Goal: Information Seeking & Learning: Get advice/opinions

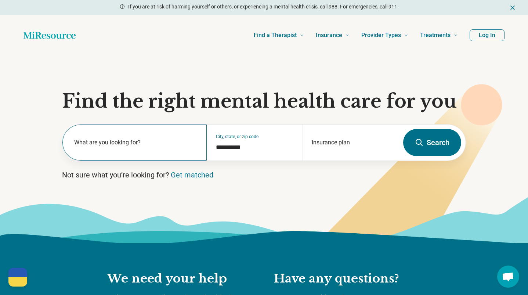
click at [91, 142] on label "What are you looking for?" at bounding box center [136, 142] width 124 height 9
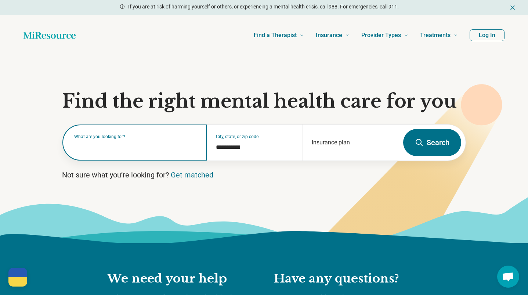
click at [94, 145] on input "text" at bounding box center [136, 146] width 124 height 9
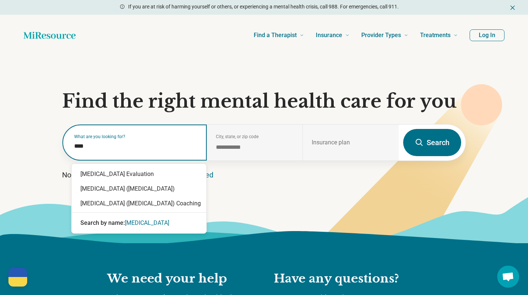
type input "****"
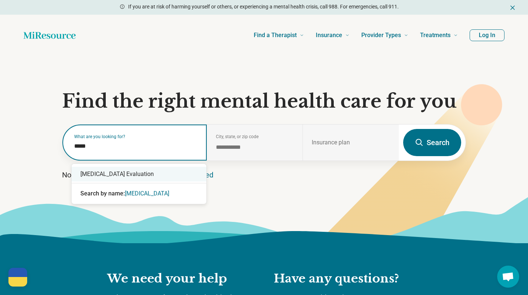
click at [92, 174] on div "[MEDICAL_DATA] Evaluation" at bounding box center [139, 174] width 135 height 15
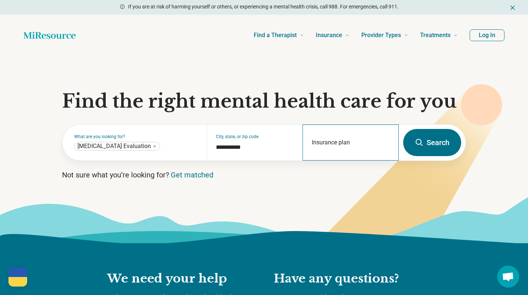
click at [321, 139] on div "Insurance plan" at bounding box center [351, 143] width 96 height 36
type input "**********"
click at [432, 143] on button "Search" at bounding box center [432, 142] width 58 height 27
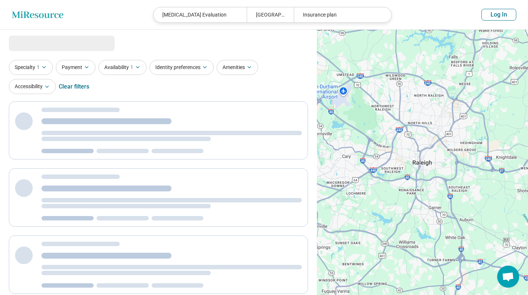
select select "***"
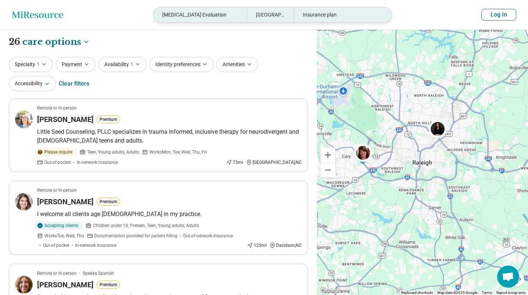
click at [301, 21] on div "Insurance plan" at bounding box center [340, 14] width 93 height 15
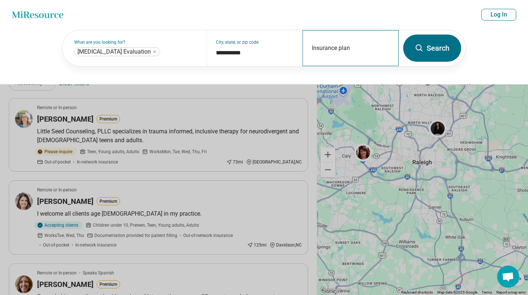
click at [324, 46] on div "Insurance plan" at bounding box center [351, 48] width 96 height 36
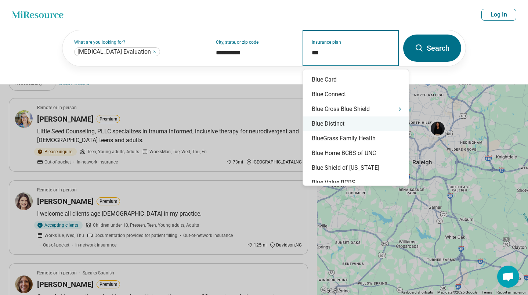
type input "****"
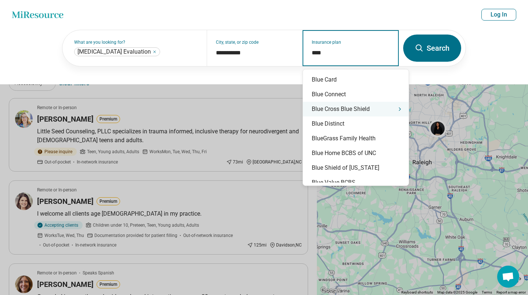
scroll to position [3, 0]
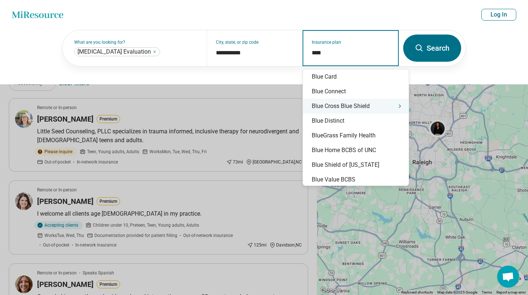
click at [380, 107] on div "Blue Cross Blue Shield" at bounding box center [356, 106] width 106 height 15
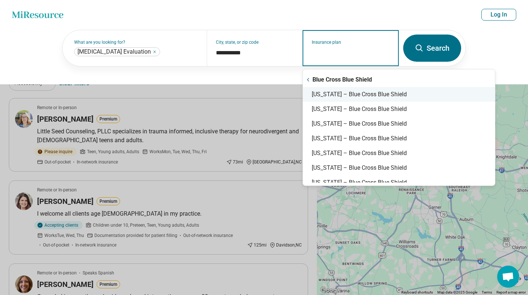
scroll to position [0, 0]
click at [360, 95] on div "North Carolina – Blue Cross Blue Shield" at bounding box center [399, 94] width 192 height 15
type input "**********"
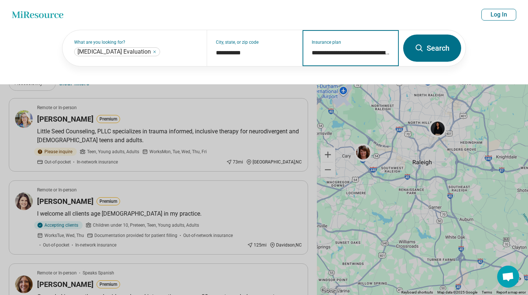
click at [362, 52] on input "**********" at bounding box center [351, 52] width 78 height 9
click at [430, 46] on button "Search" at bounding box center [432, 48] width 58 height 27
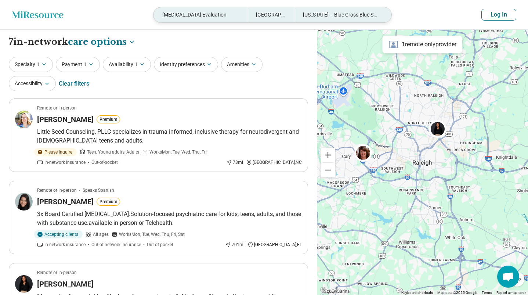
click at [252, 15] on div "Raleigh, NC" at bounding box center [270, 14] width 47 height 15
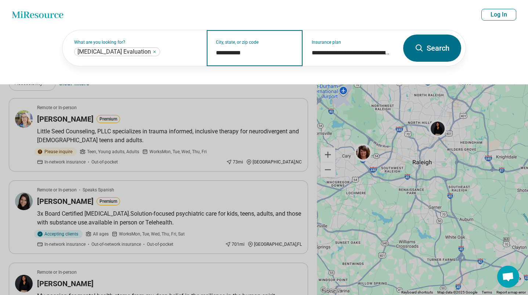
click at [239, 50] on input "**********" at bounding box center [255, 52] width 78 height 9
click at [419, 57] on button "Search" at bounding box center [432, 48] width 58 height 27
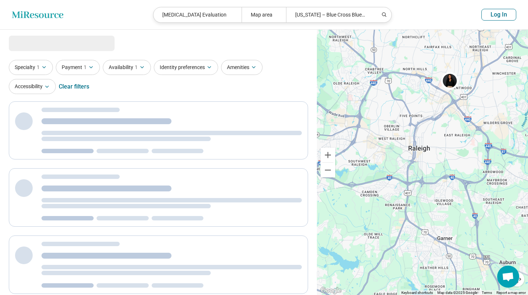
select select "***"
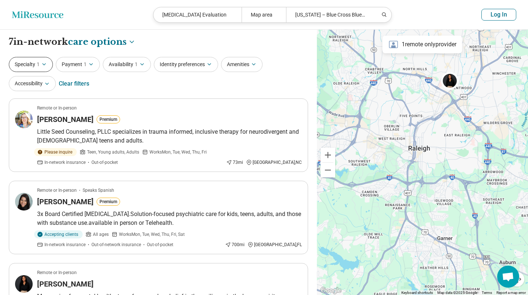
click at [47, 68] on button "Specialty 1" at bounding box center [31, 64] width 44 height 15
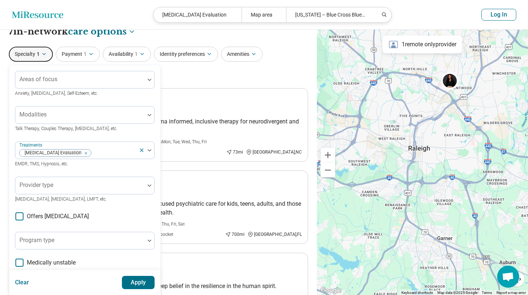
scroll to position [7, 0]
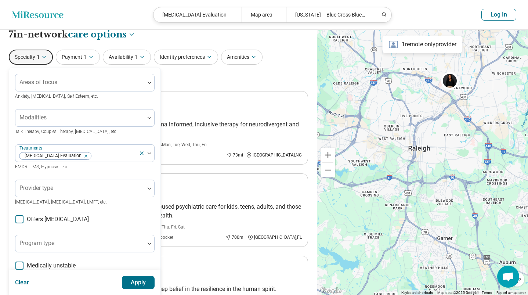
click at [204, 76] on div "Specialty 1 Areas of focus Anxiety, Depression, Self-Esteem, etc. Modalities Ta…" at bounding box center [158, 68] width 299 height 36
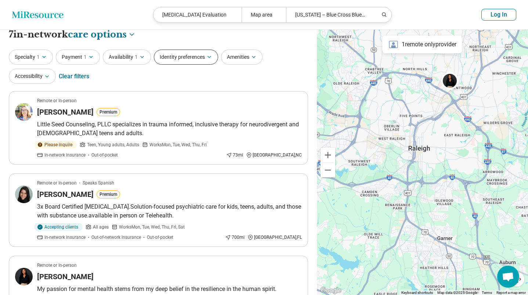
click at [208, 59] on icon "button" at bounding box center [209, 57] width 6 height 6
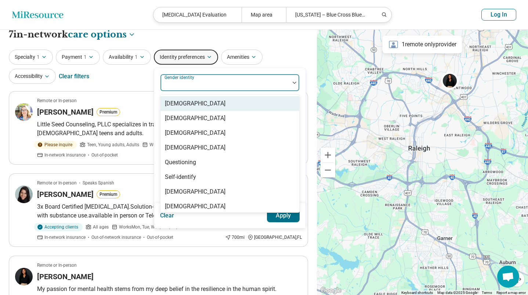
click at [244, 79] on div at bounding box center [225, 83] width 129 height 16
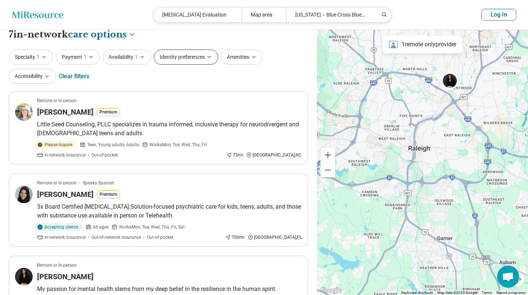
click at [201, 58] on button "Identity preferences" at bounding box center [186, 57] width 64 height 15
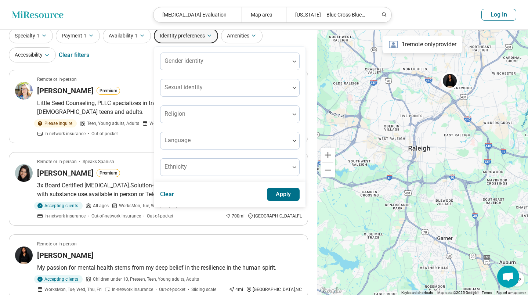
scroll to position [30, 0]
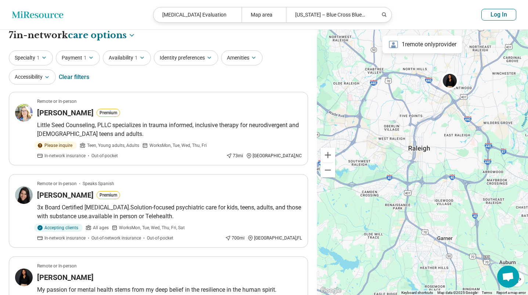
scroll to position [3, 0]
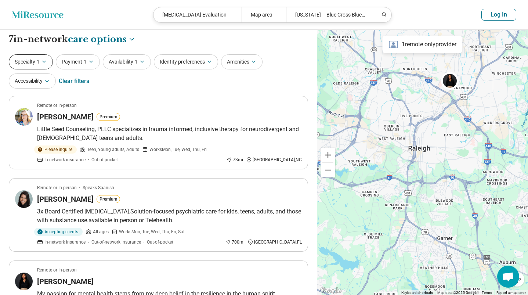
click at [43, 64] on icon "button" at bounding box center [44, 62] width 6 height 6
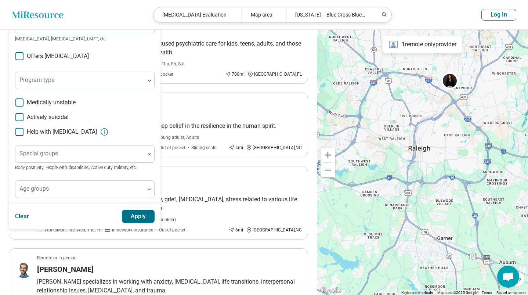
scroll to position [173, 0]
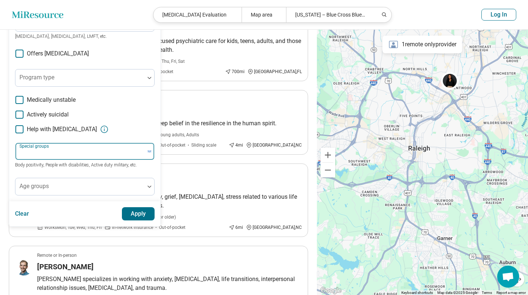
click at [150, 151] on img at bounding box center [150, 151] width 4 height 2
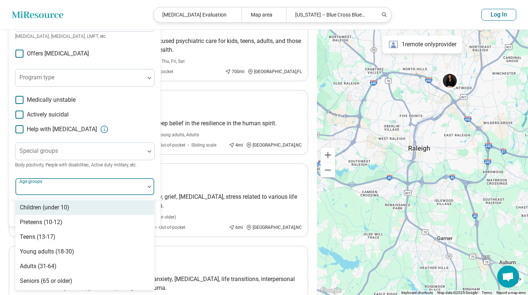
click at [148, 188] on div at bounding box center [150, 186] width 10 height 17
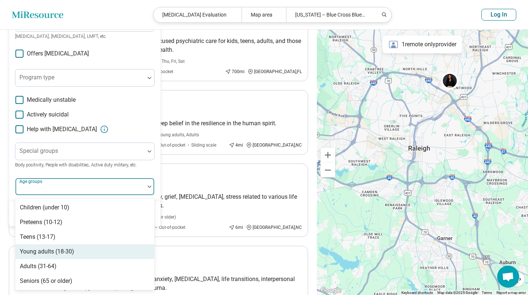
click at [67, 248] on div "Young adults (18-30)" at bounding box center [47, 251] width 54 height 9
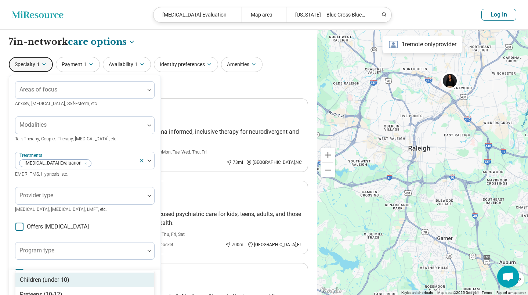
scroll to position [0, 0]
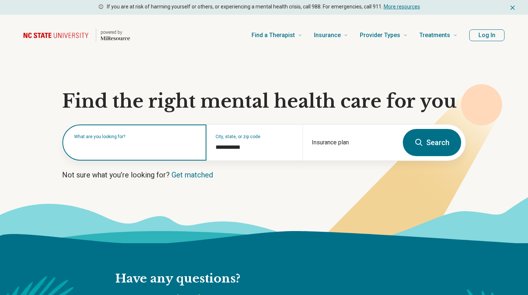
click at [150, 151] on div "What are you looking for?" at bounding box center [134, 143] width 144 height 36
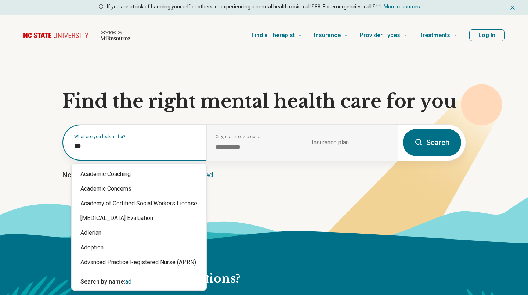
type input "****"
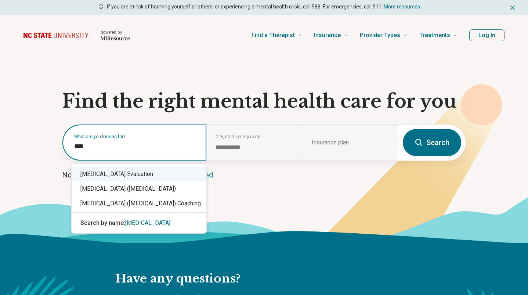
click at [150, 176] on div "[MEDICAL_DATA] Evaluation" at bounding box center [139, 174] width 135 height 15
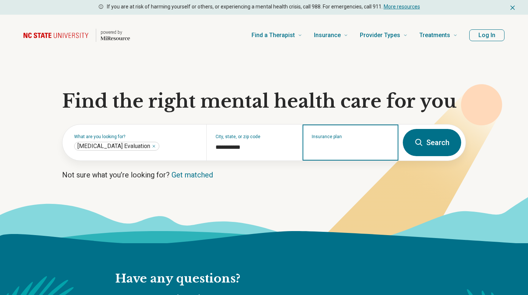
click at [334, 151] on input "Insurance plan" at bounding box center [351, 147] width 78 height 9
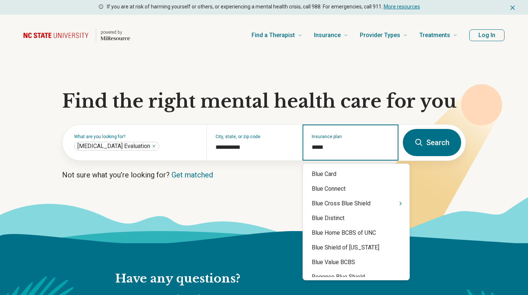
type input "******"
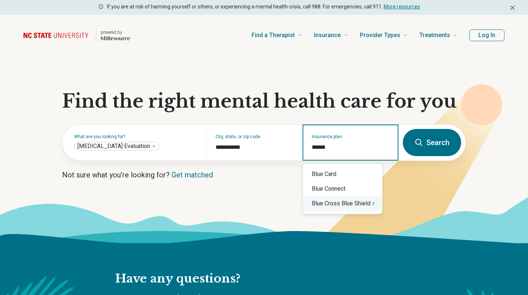
click at [336, 203] on div "Blue Cross Blue Shield" at bounding box center [342, 203] width 79 height 15
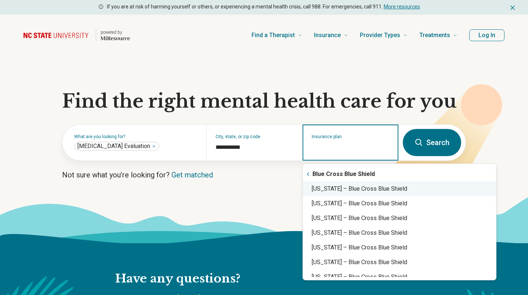
click at [352, 188] on div "[US_STATE] – Blue Cross Blue Shield" at bounding box center [399, 188] width 193 height 15
type input "**********"
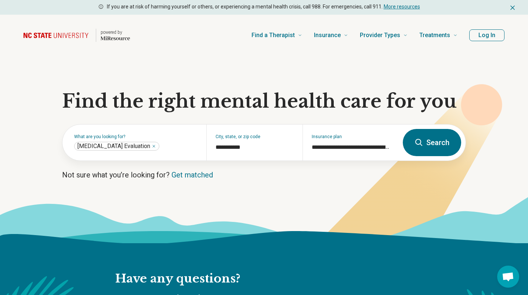
click at [431, 143] on button "Search" at bounding box center [432, 142] width 58 height 27
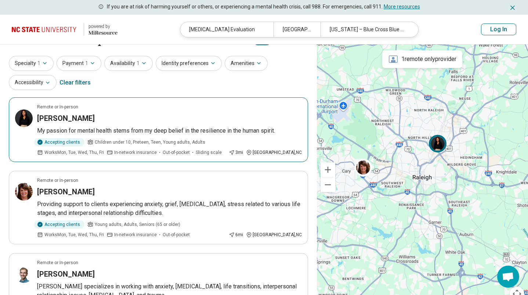
scroll to position [16, 0]
click at [185, 125] on article "Remote or In-person TaBrea Sledge My passion for mental health stems from my de…" at bounding box center [158, 129] width 299 height 65
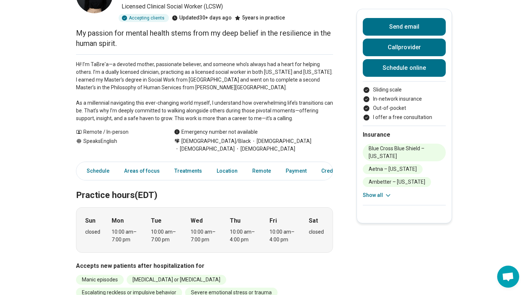
scroll to position [94, 0]
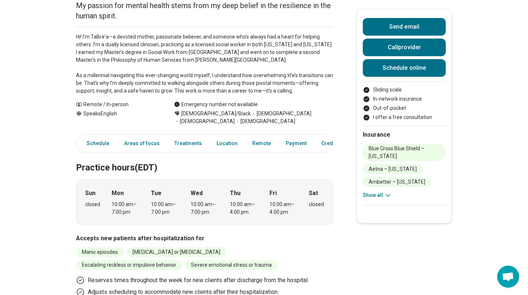
click at [159, 203] on div "10:00 am – 7:00 pm" at bounding box center [165, 208] width 28 height 15
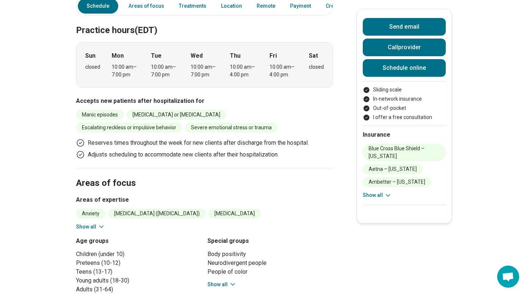
scroll to position [278, 0]
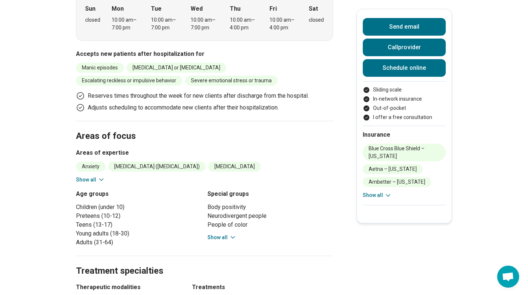
click at [232, 234] on icon at bounding box center [232, 237] width 7 height 7
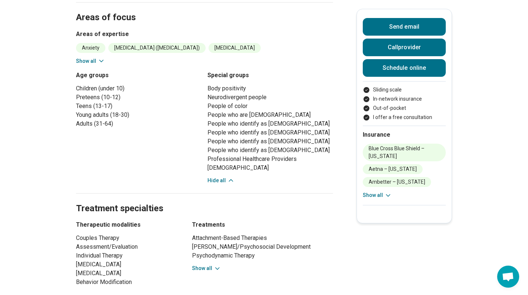
scroll to position [457, 0]
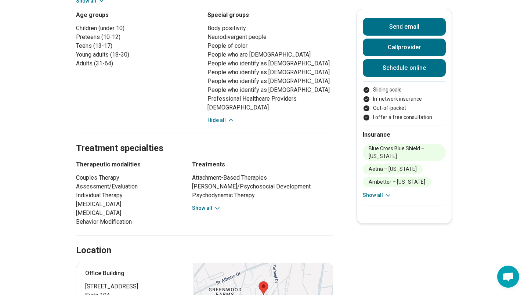
click at [216, 207] on icon at bounding box center [218, 208] width 4 height 2
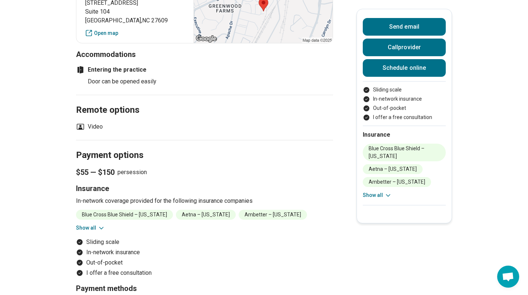
scroll to position [929, 0]
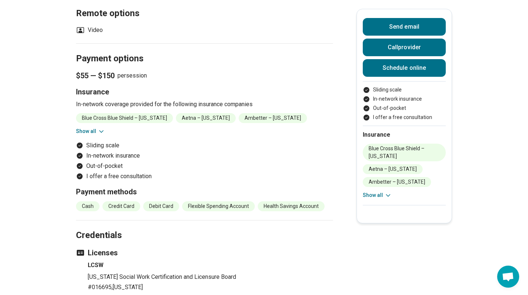
click at [100, 128] on icon at bounding box center [101, 131] width 7 height 7
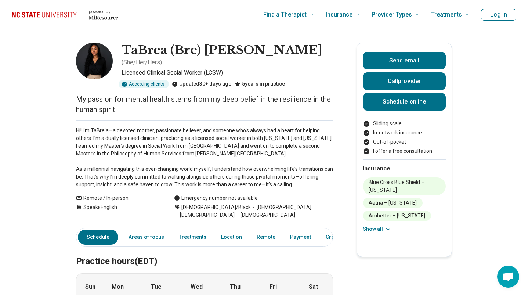
scroll to position [0, 0]
click at [228, 230] on link "Location" at bounding box center [232, 237] width 30 height 15
click at [411, 87] on button "Call provider" at bounding box center [404, 81] width 83 height 18
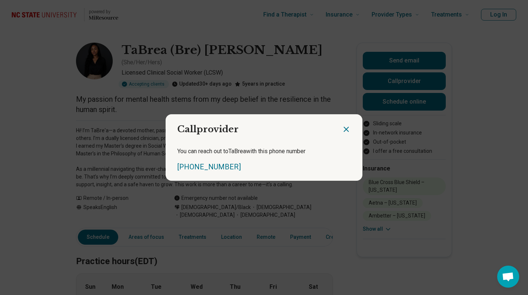
click at [345, 127] on icon "Close dialog" at bounding box center [346, 129] width 4 height 4
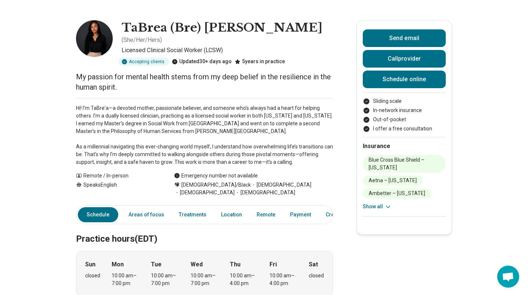
scroll to position [22, 0]
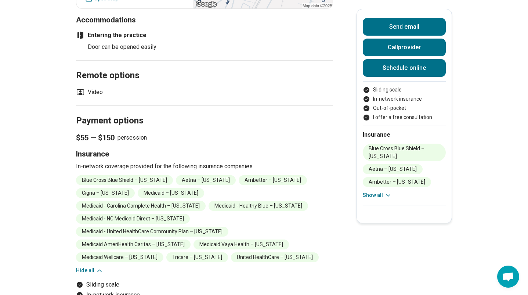
scroll to position [869, 0]
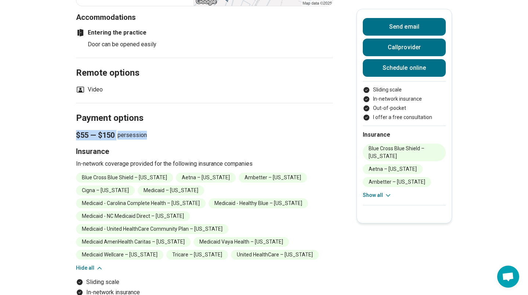
drag, startPoint x: 76, startPoint y: 126, endPoint x: 163, endPoint y: 126, distance: 86.7
click at [163, 130] on p "$55 — $150 per session" at bounding box center [204, 135] width 257 height 10
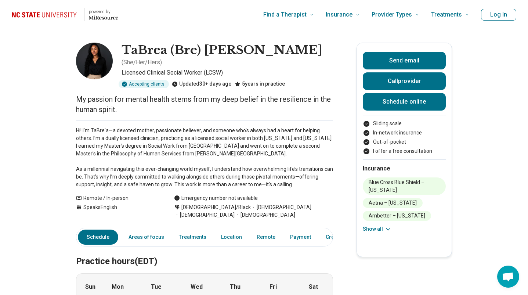
scroll to position [0, 0]
click at [183, 143] on p "Hi! I’m TaBre'a—a devoted mother, passionate believer, and someone who’s always…" at bounding box center [204, 158] width 257 height 62
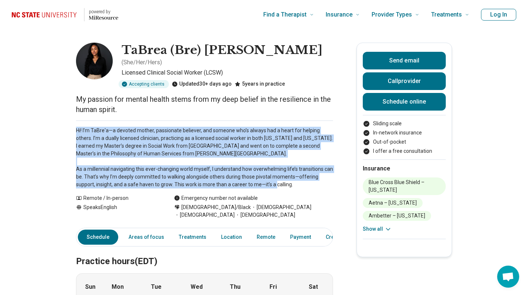
drag, startPoint x: 295, startPoint y: 180, endPoint x: 48, endPoint y: 117, distance: 254.8
drag, startPoint x: 75, startPoint y: 122, endPoint x: 273, endPoint y: 171, distance: 204.2
